Goal: Transaction & Acquisition: Purchase product/service

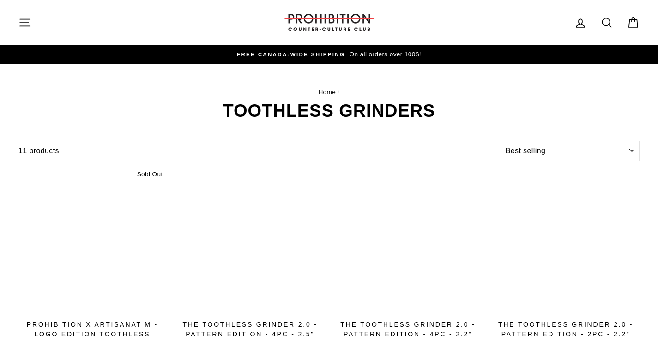
select select "best-selling"
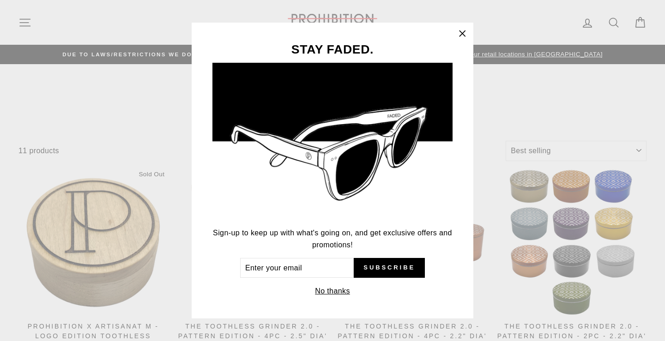
click at [463, 32] on icon "button" at bounding box center [462, 33] width 13 height 13
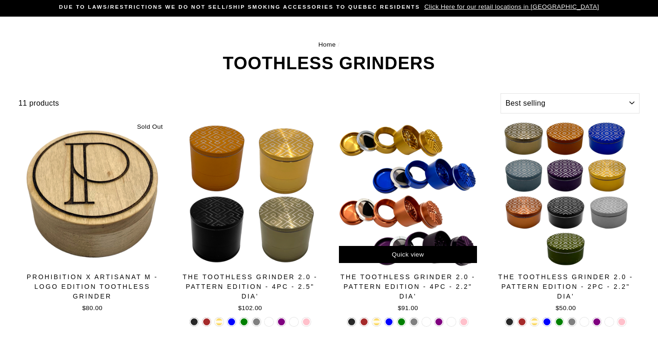
scroll to position [46, 0]
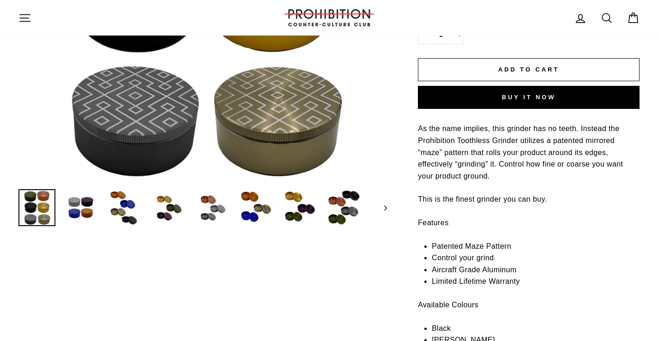
scroll to position [277, 0]
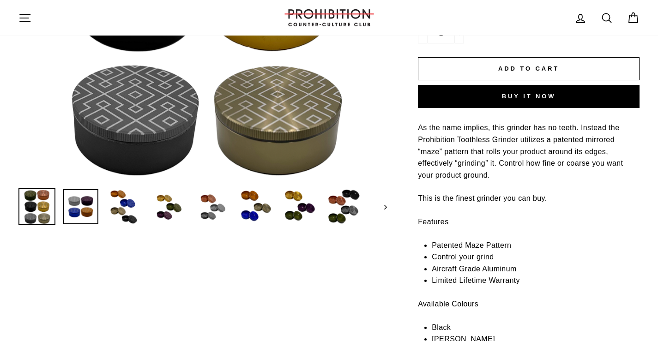
click at [88, 205] on img at bounding box center [80, 206] width 35 height 35
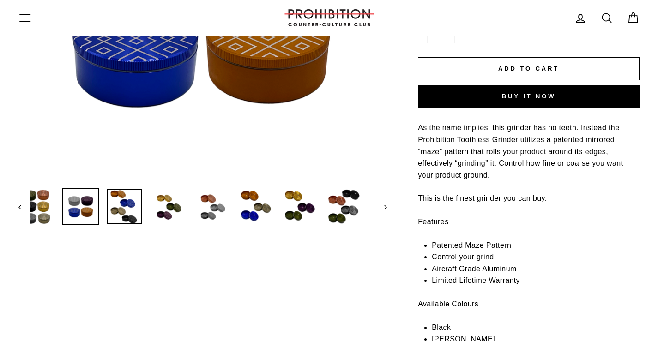
click at [120, 207] on img at bounding box center [124, 206] width 35 height 35
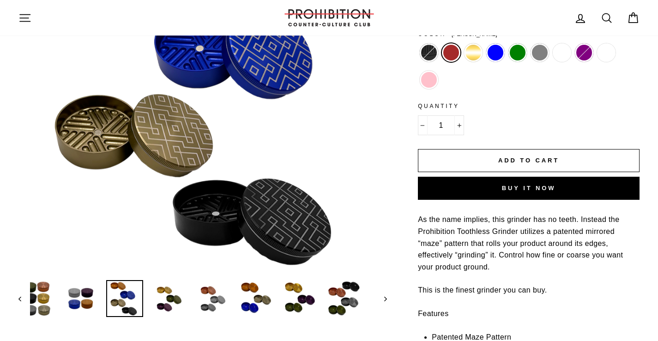
scroll to position [185, 0]
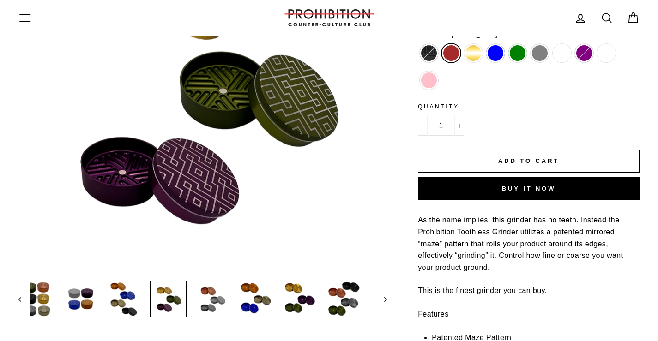
click at [178, 302] on img at bounding box center [168, 299] width 35 height 35
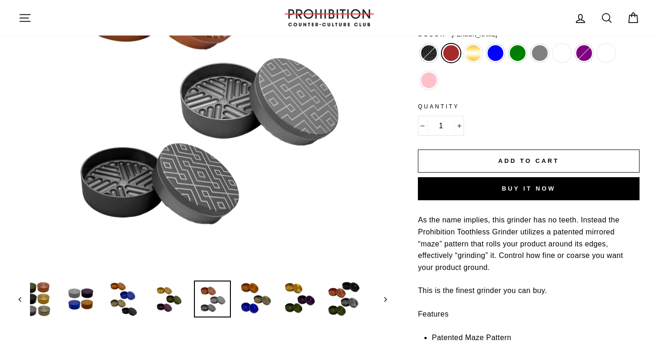
click at [217, 302] on img at bounding box center [212, 299] width 35 height 35
